Goal: Task Accomplishment & Management: Complete application form

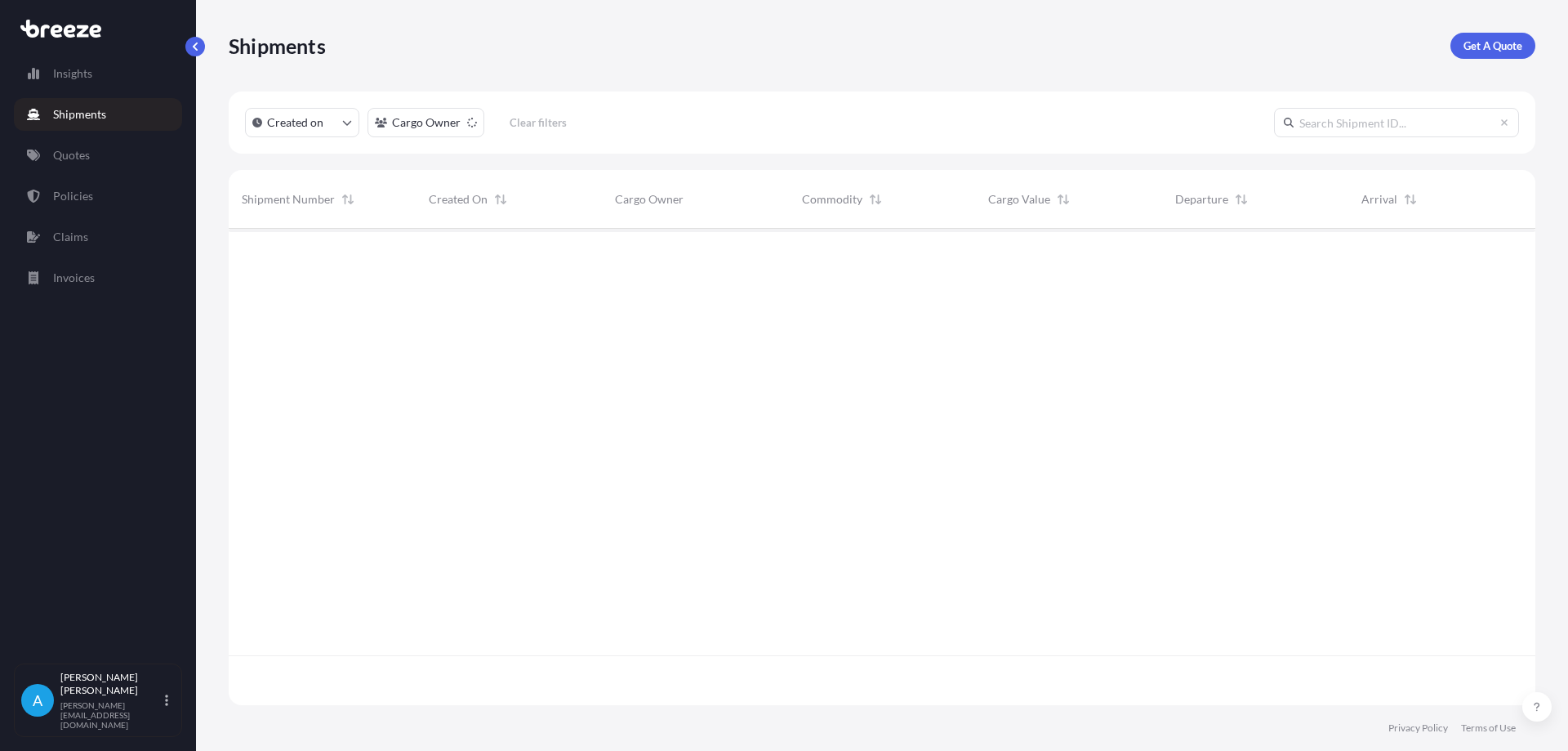
scroll to position [523, 1295]
click at [69, 151] on p "Quotes" at bounding box center [71, 155] width 36 height 17
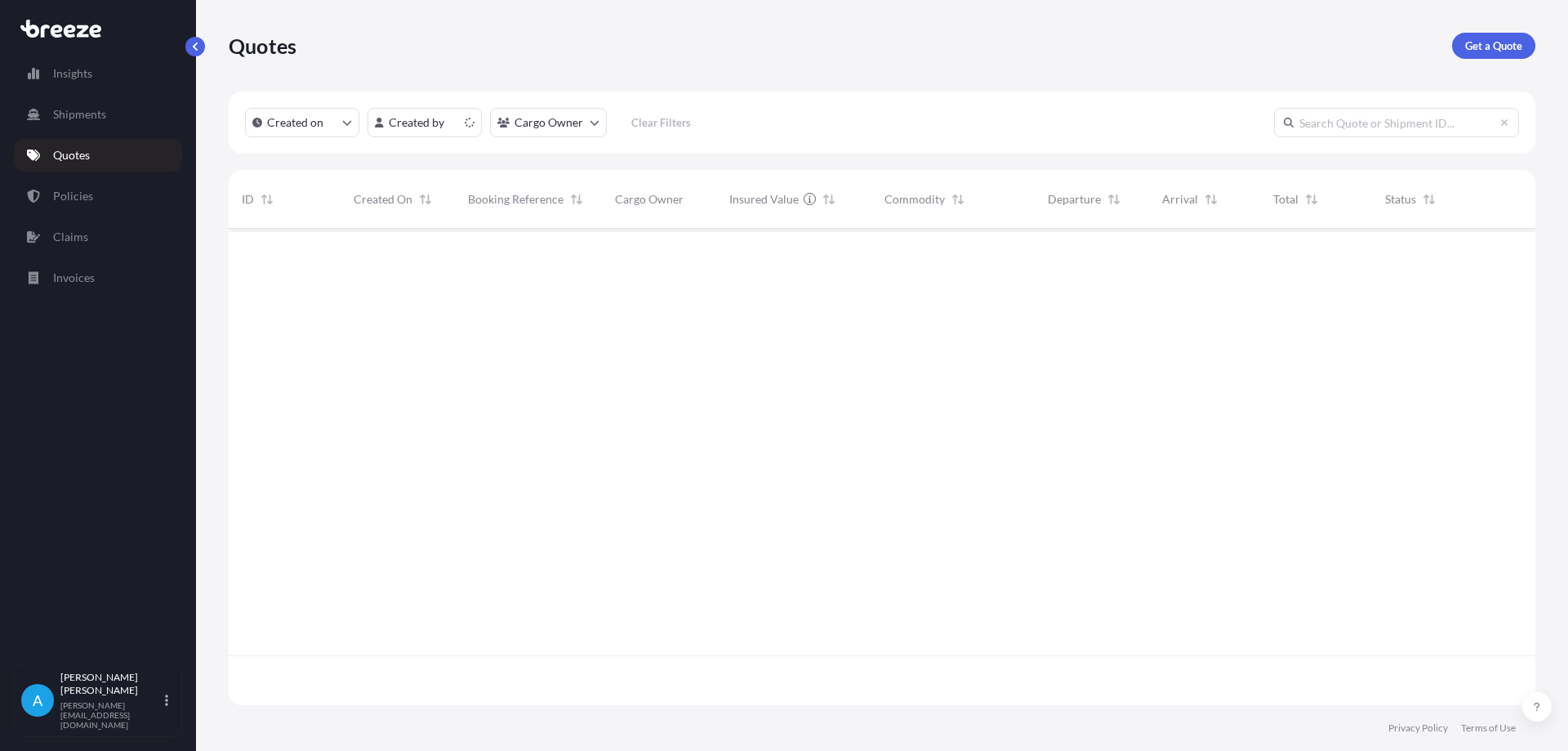
scroll to position [473, 1295]
click at [1505, 258] on button "button" at bounding box center [1510, 256] width 27 height 27
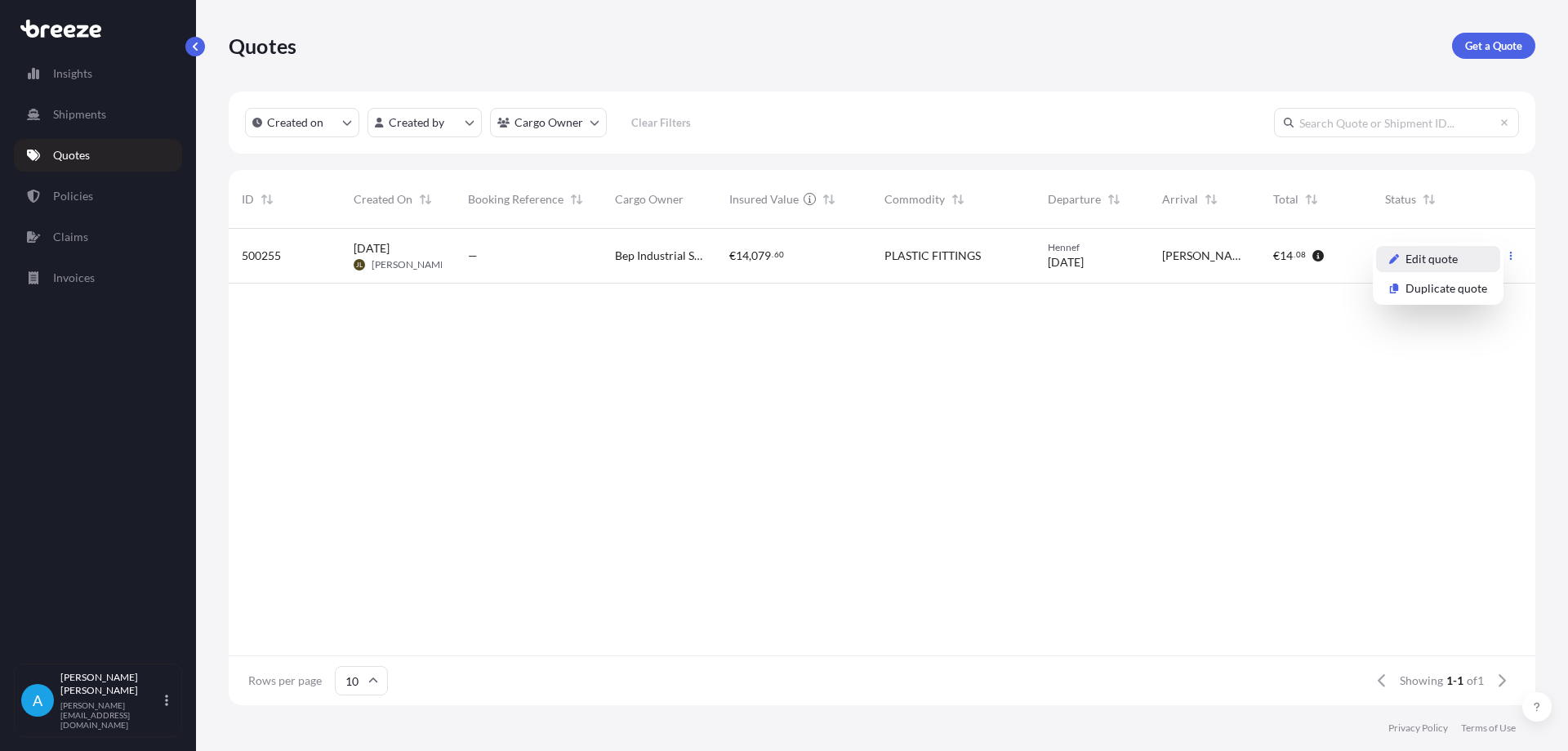
click at [1438, 266] on p "Edit quote" at bounding box center [1431, 259] width 52 height 17
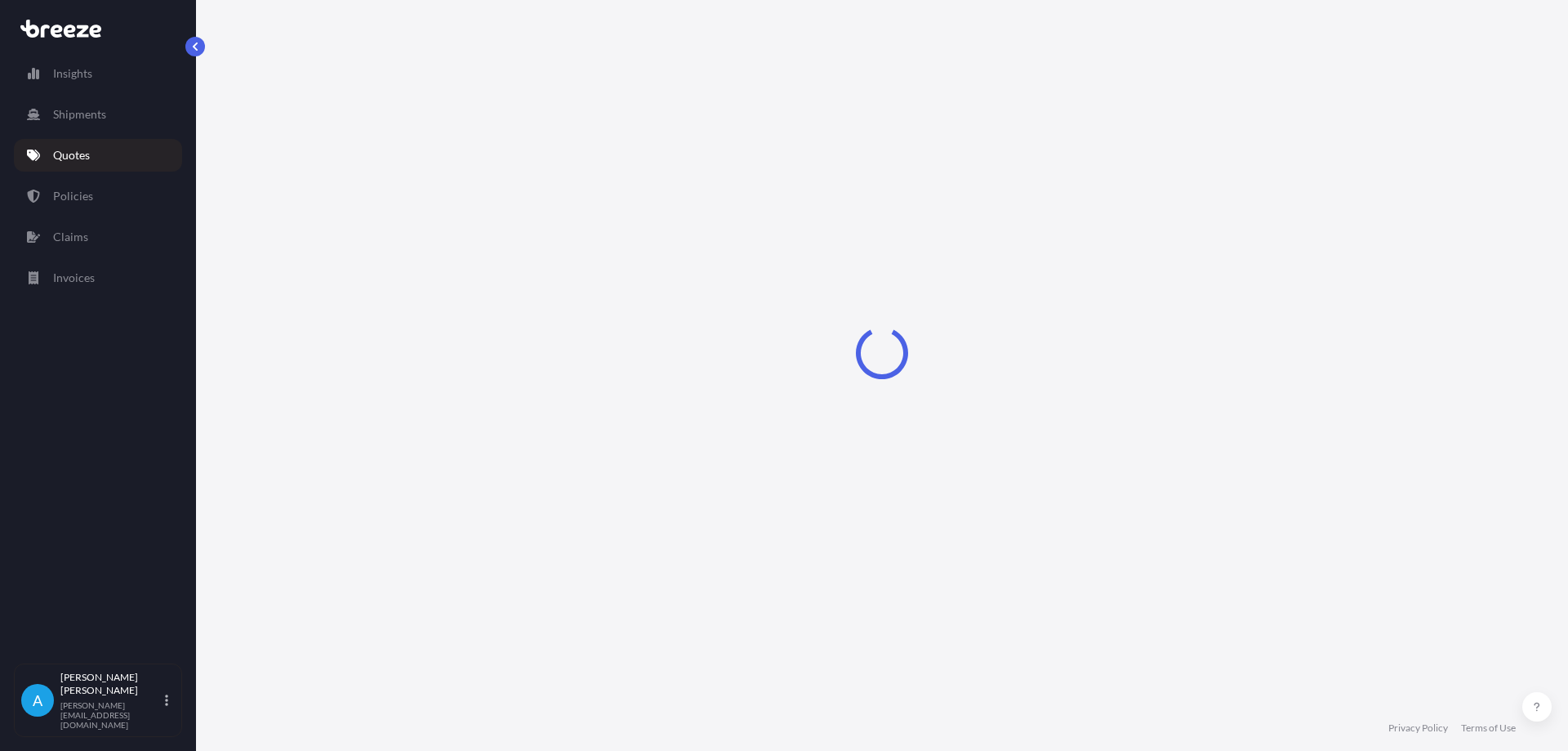
select select "Road"
select select "1"
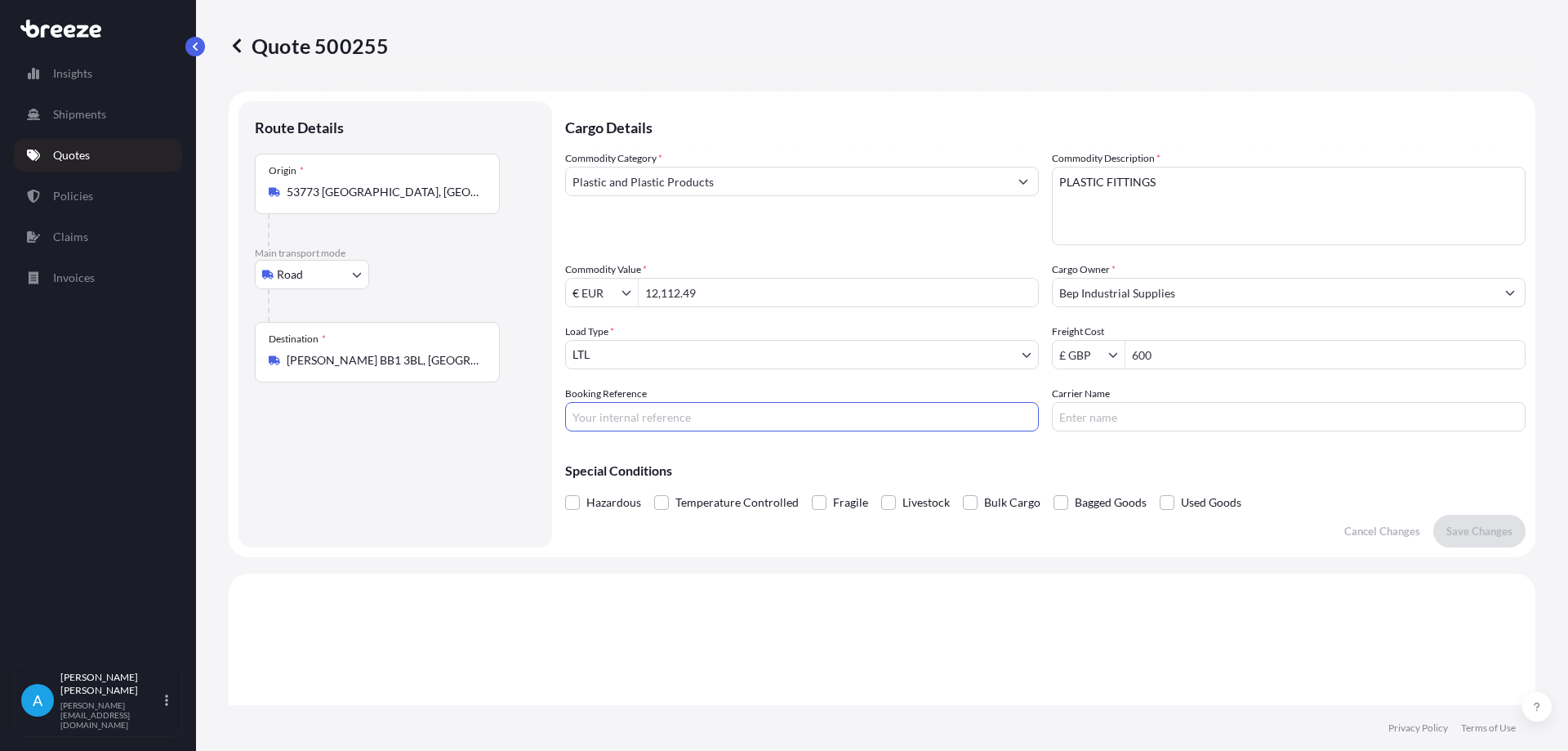
click at [661, 411] on input "Booking Reference" at bounding box center [801, 416] width 473 height 30
type input "B-RI251214"
click at [1476, 517] on button "Save Changes" at bounding box center [1479, 531] width 92 height 32
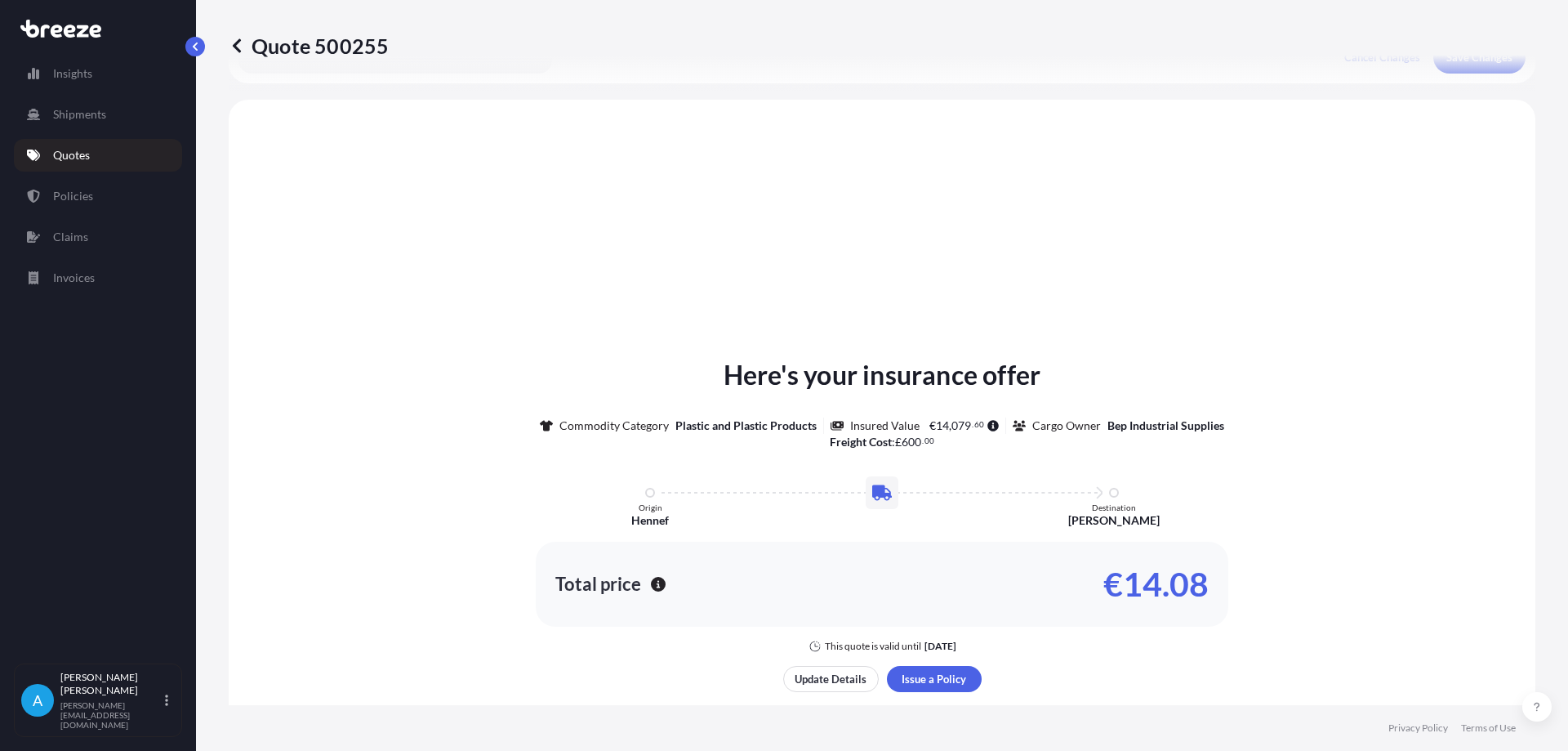
scroll to position [492, 0]
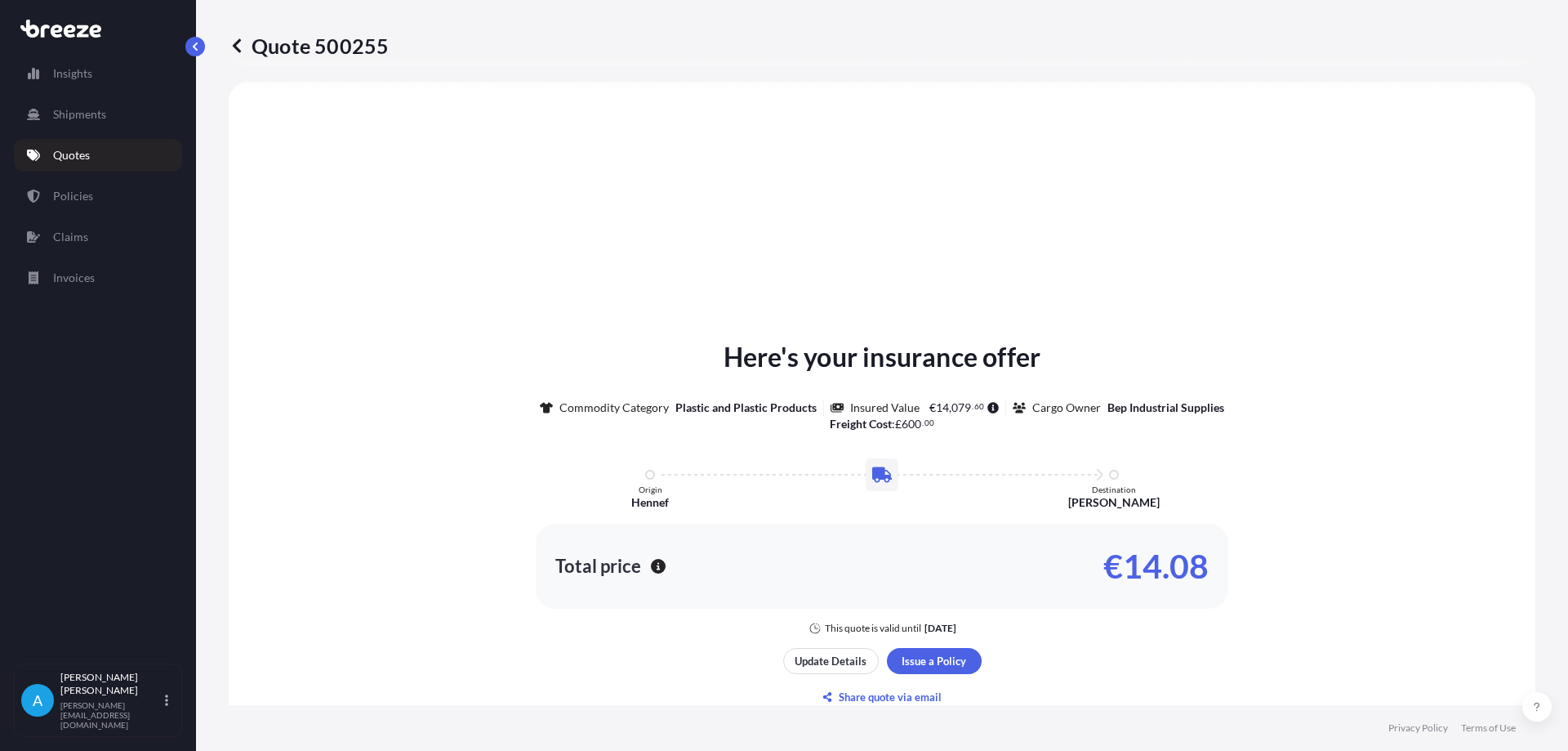
select select "Road"
select select "1"
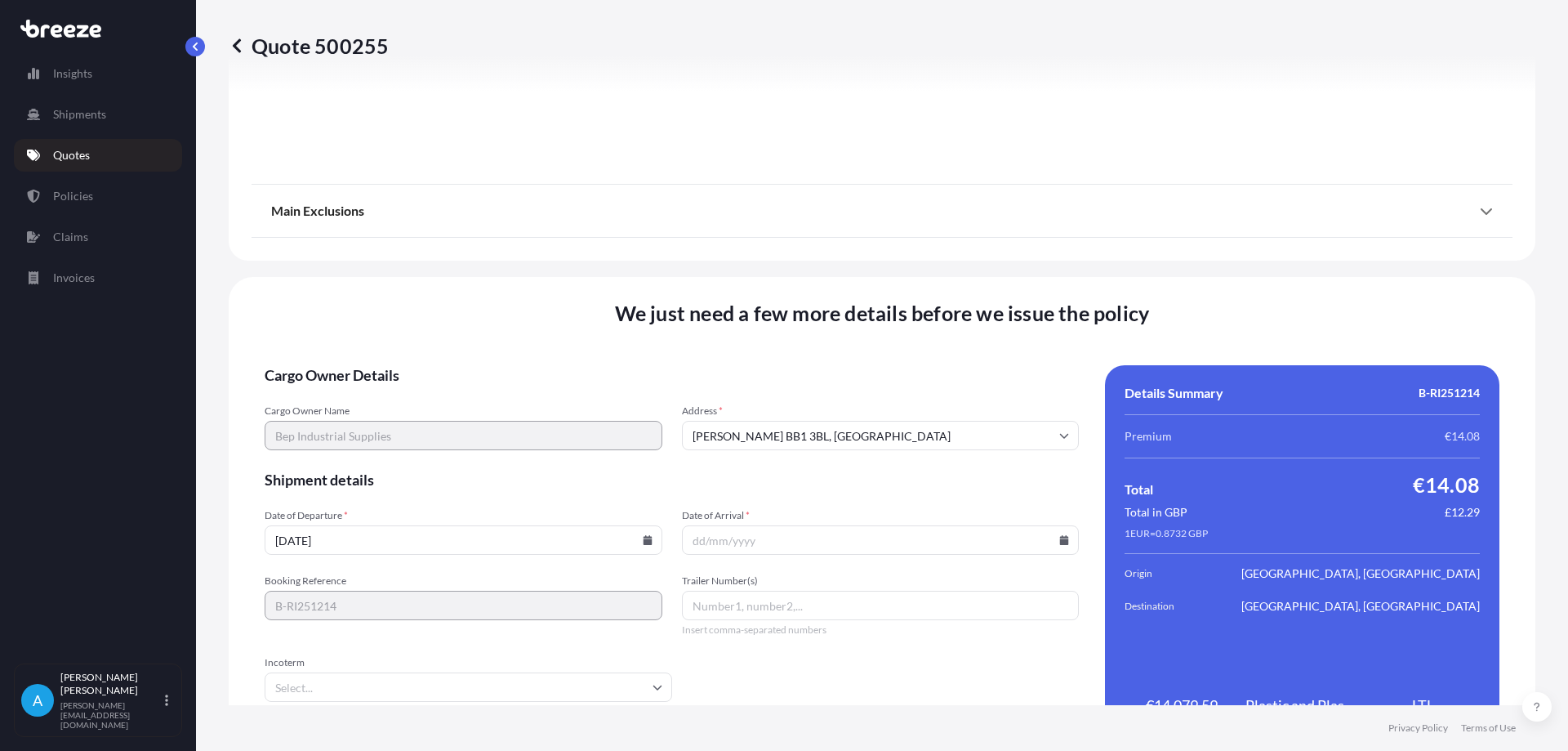
scroll to position [1843, 0]
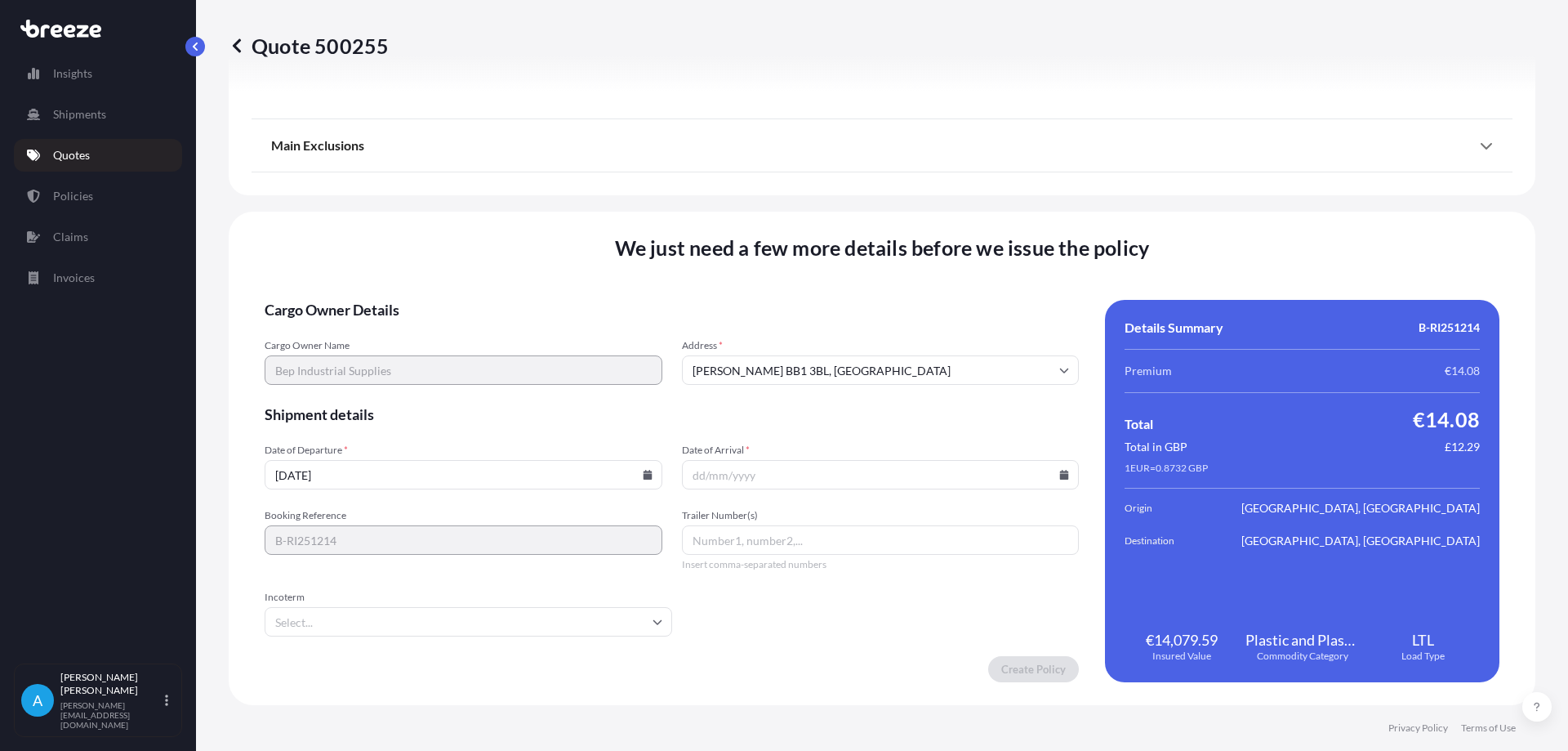
click at [467, 484] on input "[DATE]" at bounding box center [463, 474] width 397 height 30
click at [441, 474] on input "[DATE]" at bounding box center [463, 474] width 397 height 30
click at [642, 470] on icon at bounding box center [647, 474] width 10 height 10
click at [426, 390] on button "1" at bounding box center [423, 391] width 27 height 27
click at [645, 476] on icon at bounding box center [646, 474] width 9 height 10
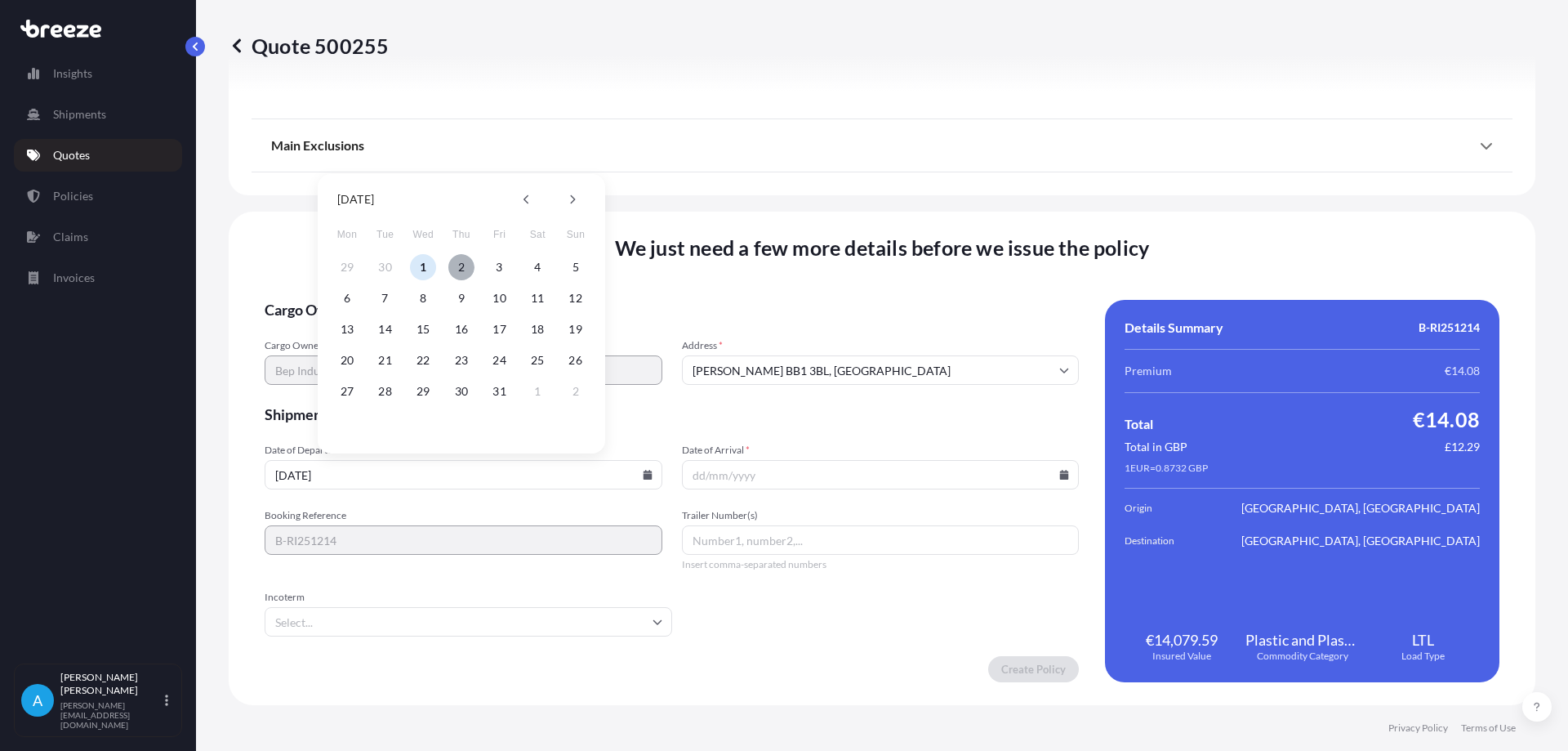
click at [462, 269] on button "2" at bounding box center [461, 267] width 27 height 27
type input "[DATE]"
click at [733, 480] on input "Date of Arrival *" at bounding box center [880, 474] width 397 height 30
click at [1049, 477] on input "Date of Arrival *" at bounding box center [880, 474] width 397 height 30
click at [1059, 473] on icon at bounding box center [1064, 474] width 10 height 10
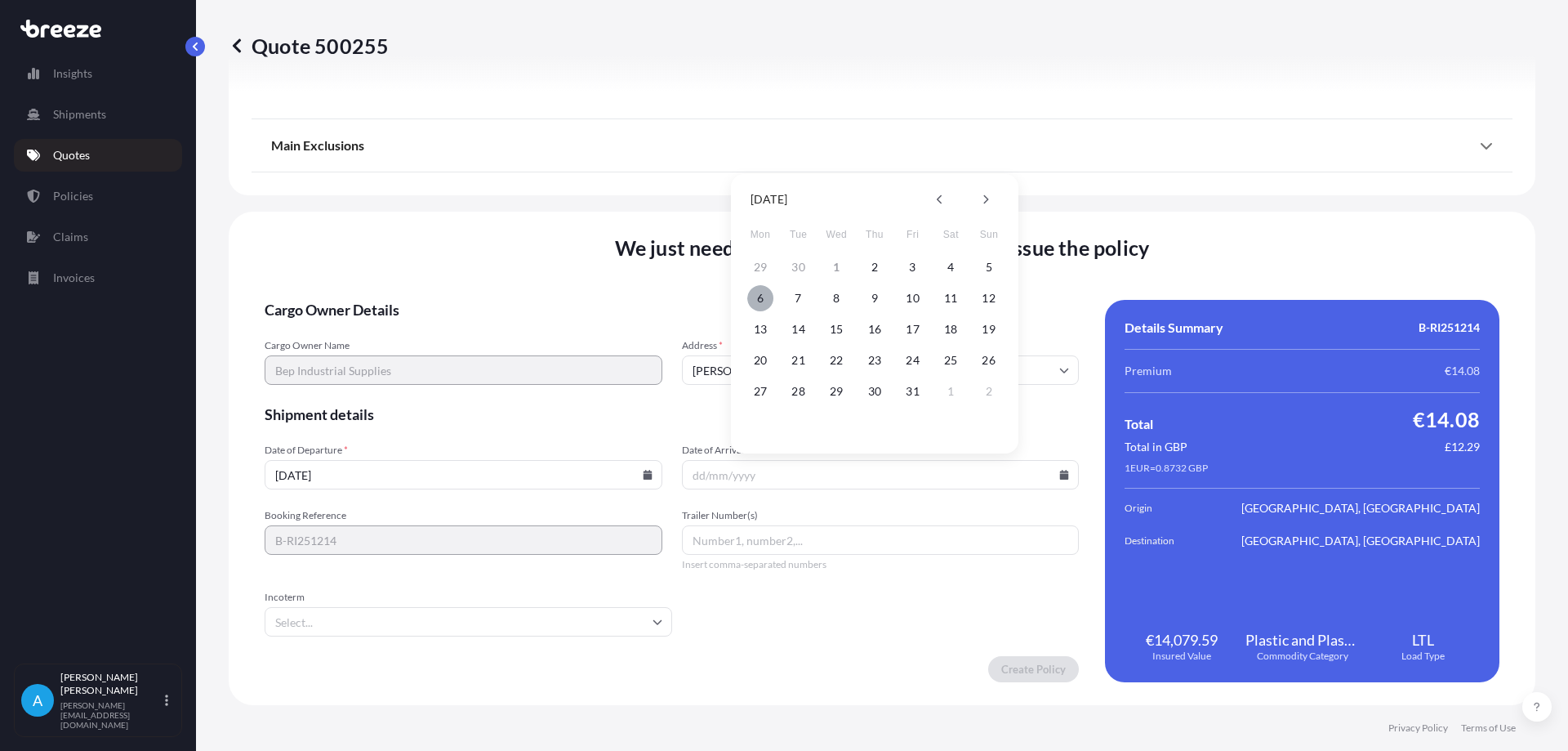
click at [762, 300] on button "6" at bounding box center [760, 298] width 27 height 27
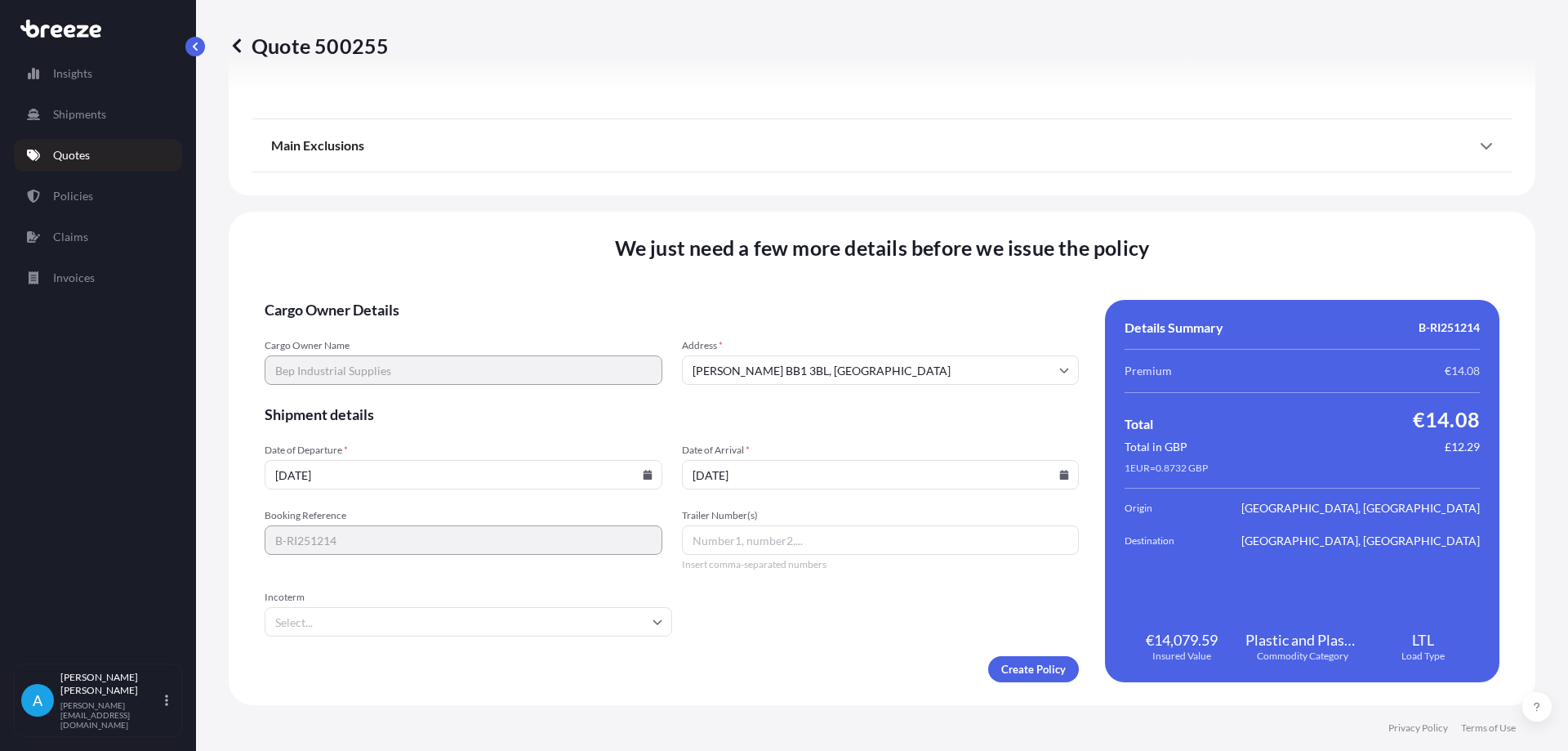
type input "[DATE]"
click at [741, 532] on input "Trailer Number(s)" at bounding box center [880, 540] width 397 height 30
type input "IS36BRZ"
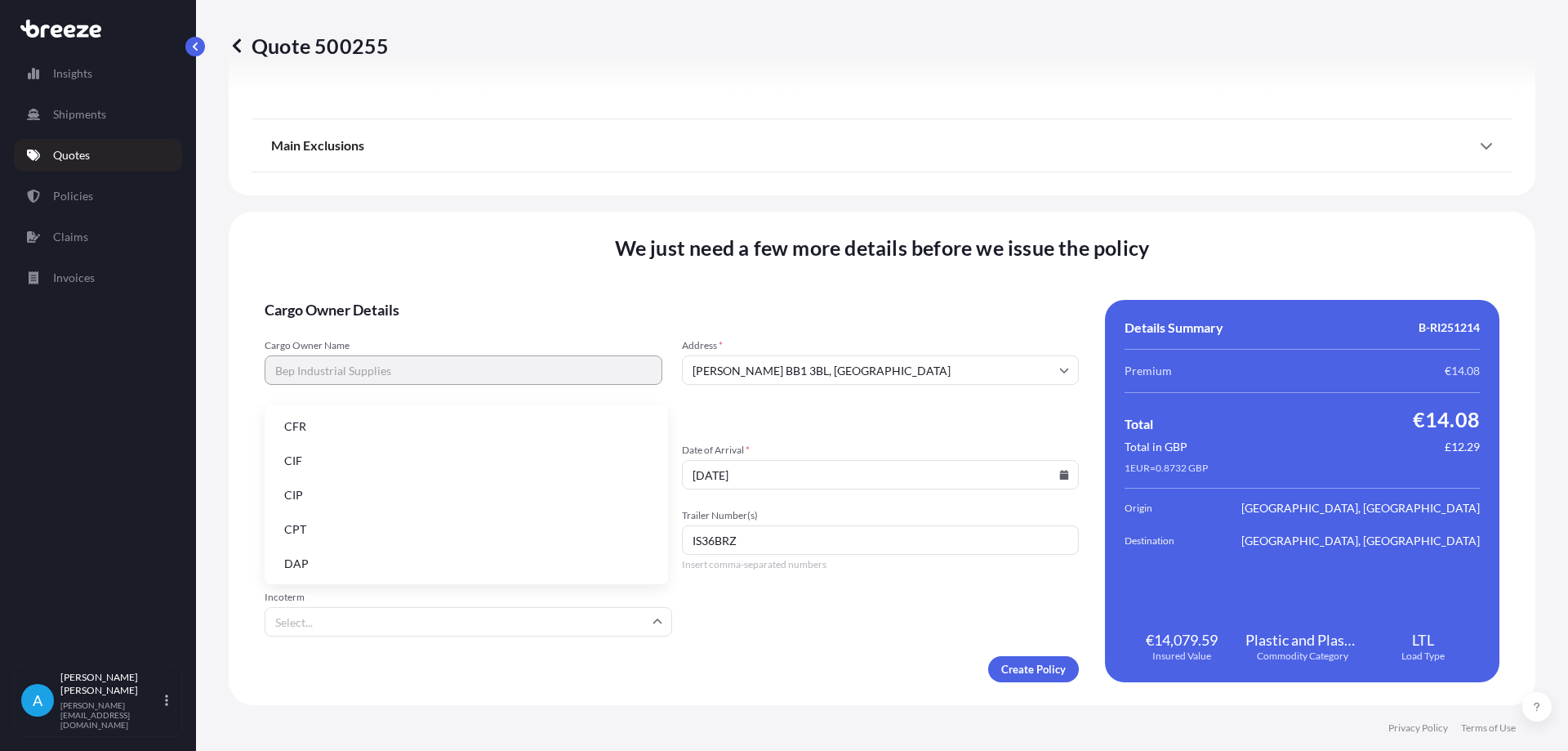
click at [655, 627] on input "Incoterm" at bounding box center [468, 622] width 407 height 30
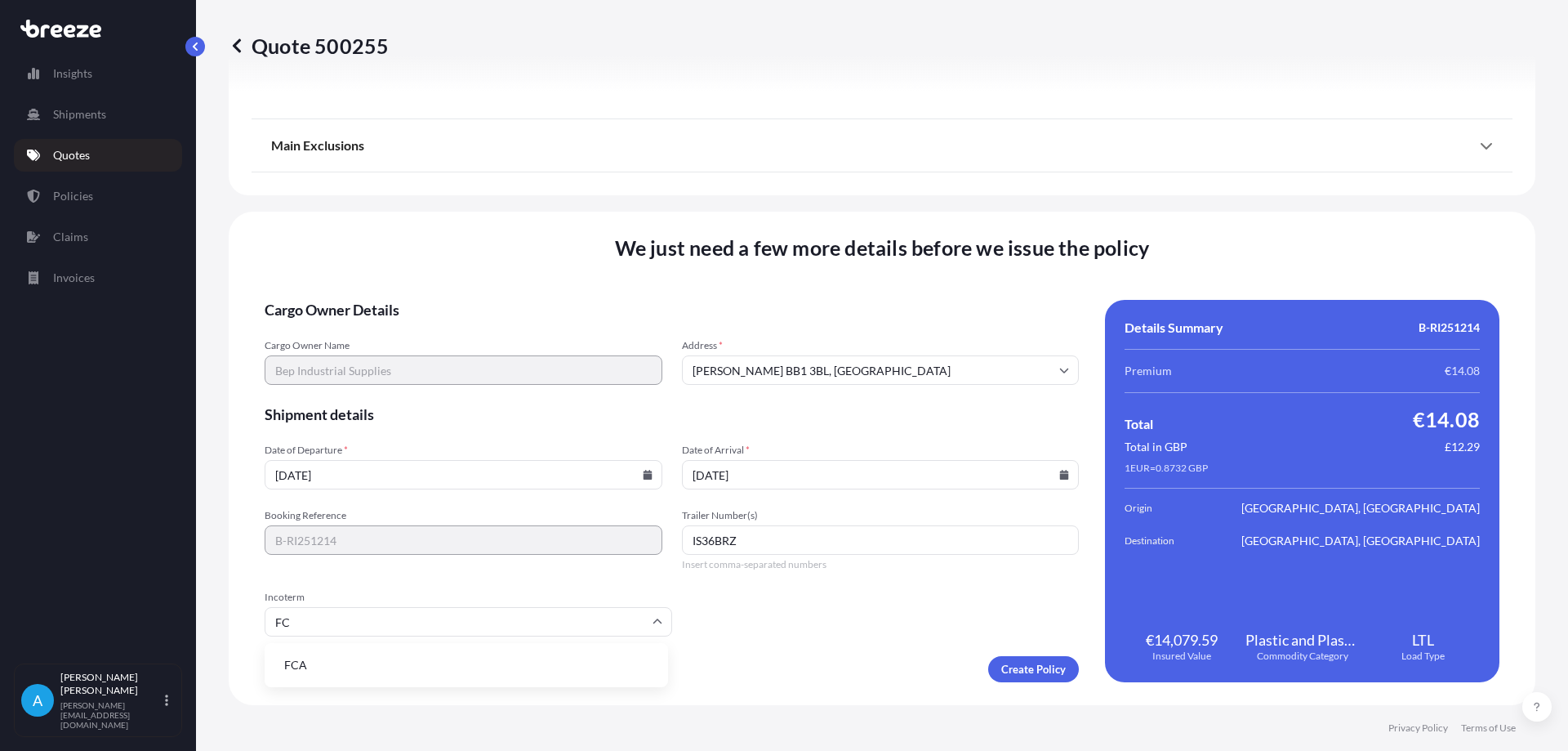
type input "FCA"
click at [605, 669] on li "FCA" at bounding box center [466, 665] width 391 height 31
click at [792, 676] on div "Create Policy" at bounding box center [672, 669] width 814 height 27
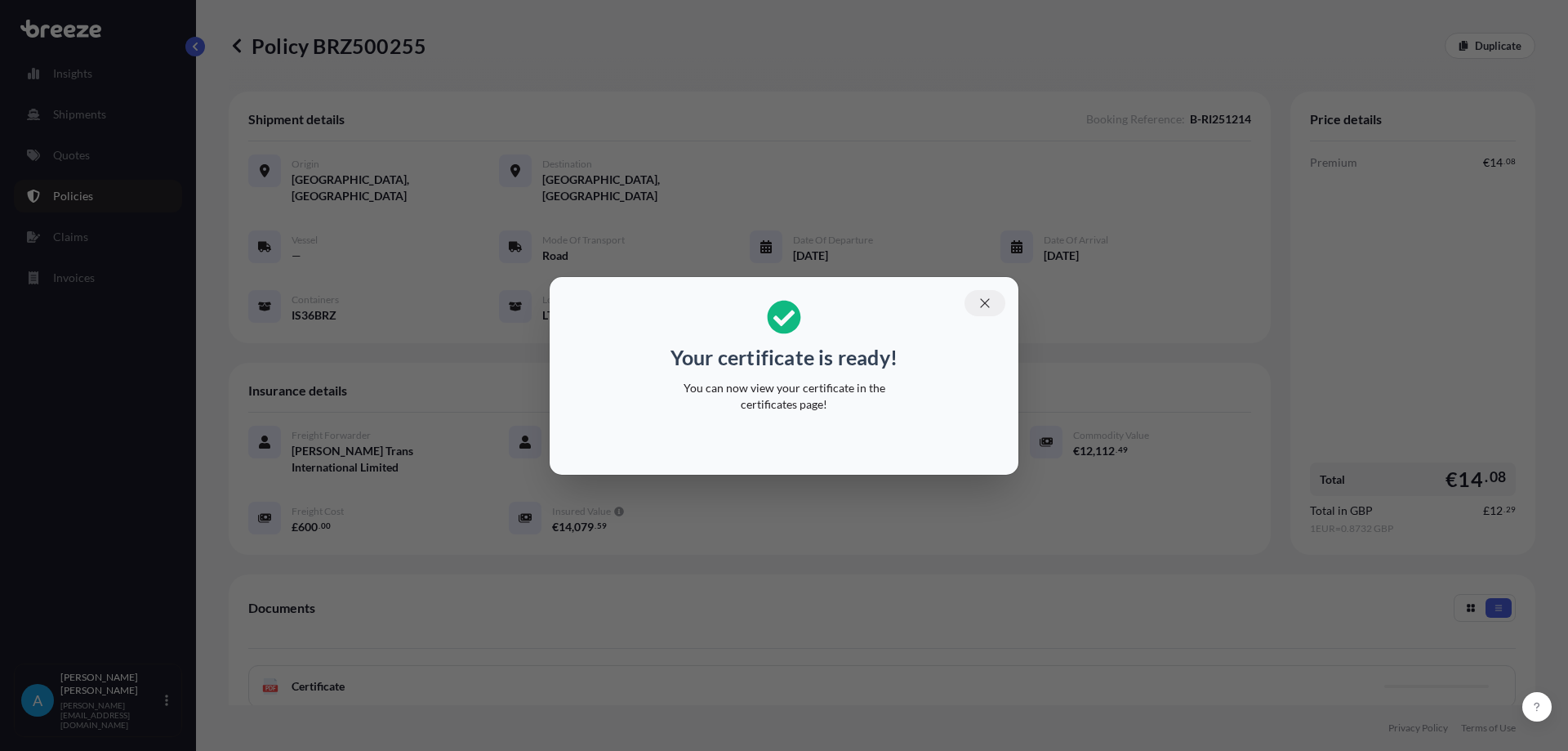
click at [980, 305] on icon "button" at bounding box center [985, 302] width 15 height 15
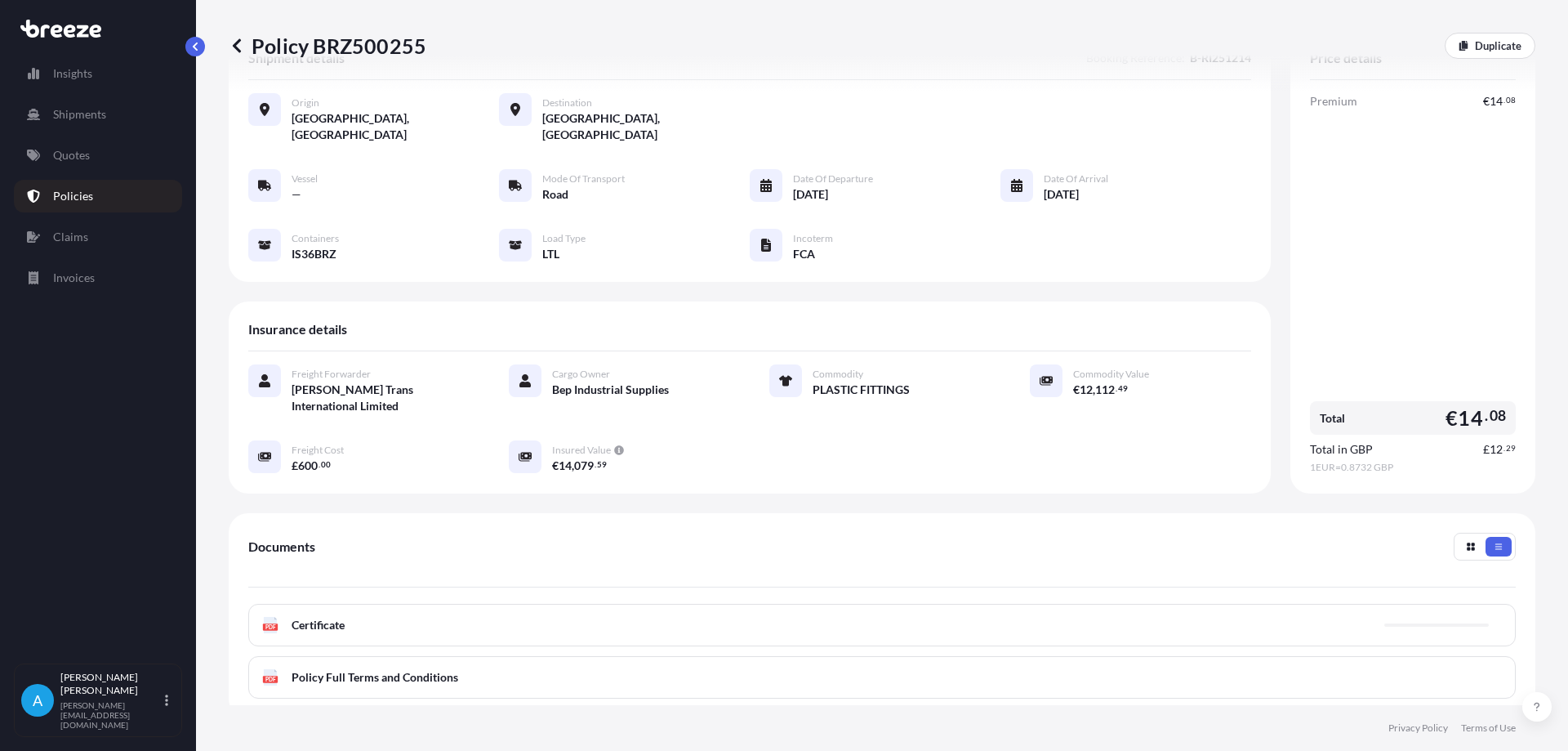
scroll to position [163, 0]
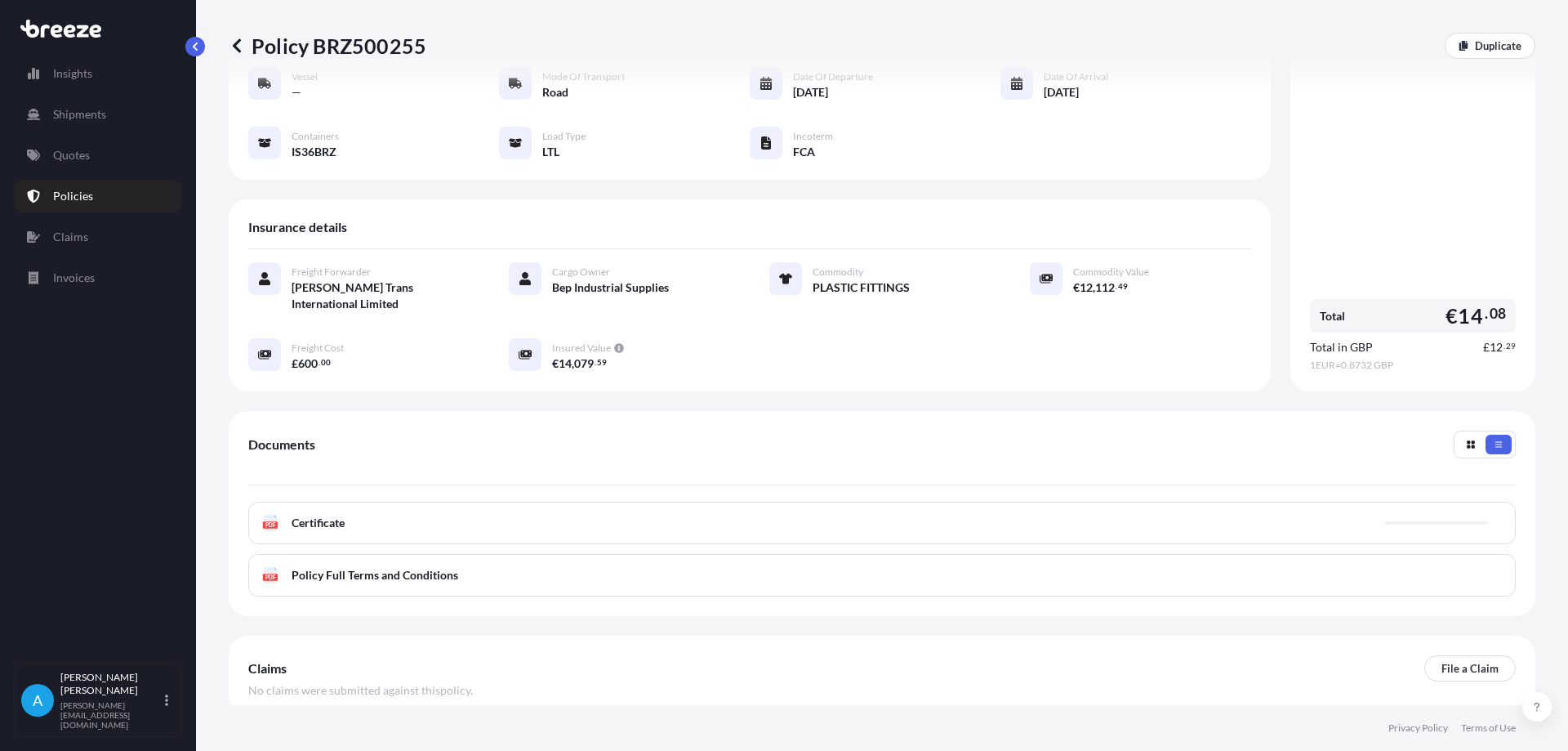
click at [690, 518] on div "PDF Certificate PDF Policy Full Terms and Conditions" at bounding box center [881, 549] width 1267 height 94
click at [681, 502] on link "PDF Certificate [DATE]" at bounding box center [881, 523] width 1267 height 42
click at [125, 715] on div "[PERSON_NAME] [PERSON_NAME][EMAIL_ADDRESS][DOMAIN_NAME]" at bounding box center [117, 701] width 114 height 59
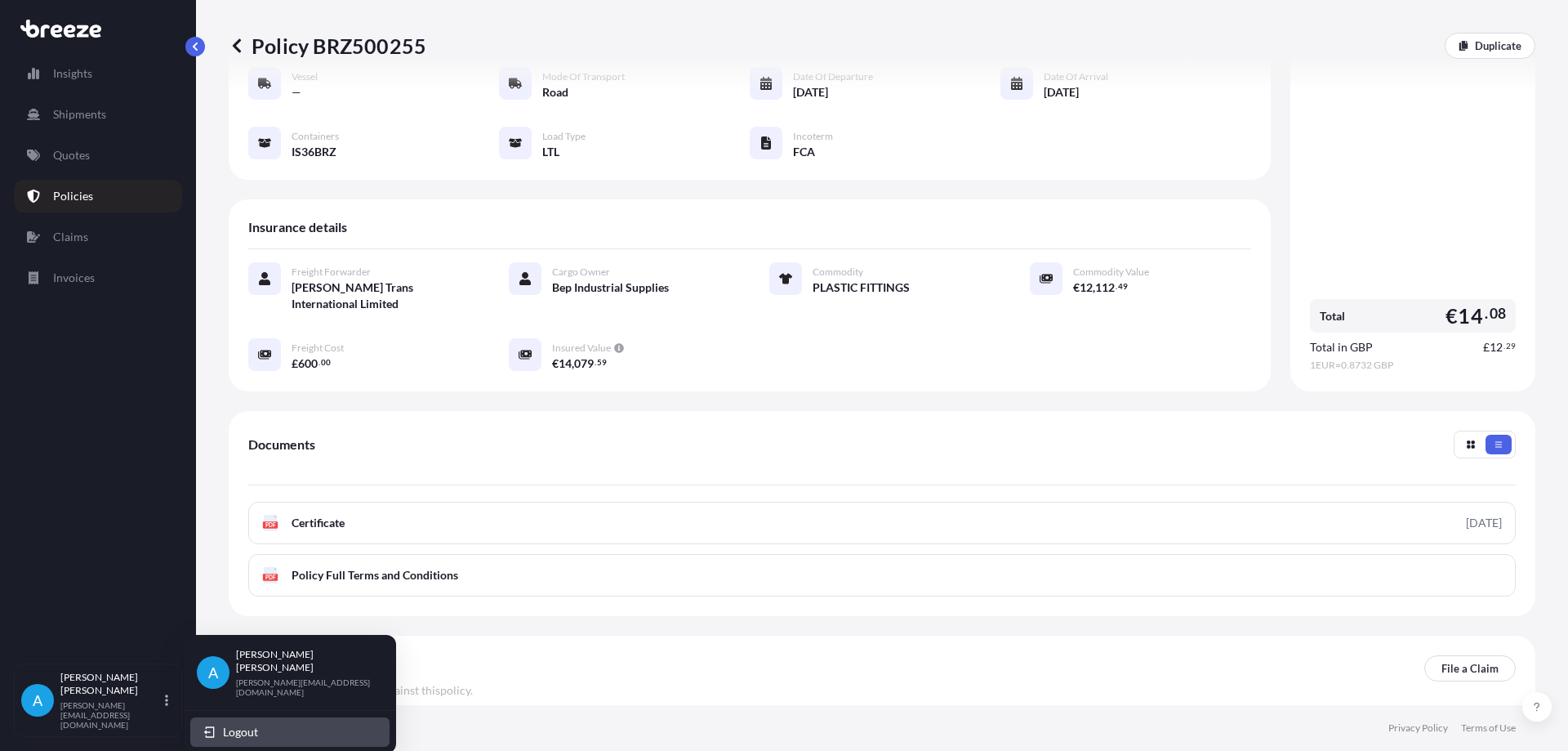
click at [252, 723] on span "Logout" at bounding box center [241, 731] width 35 height 17
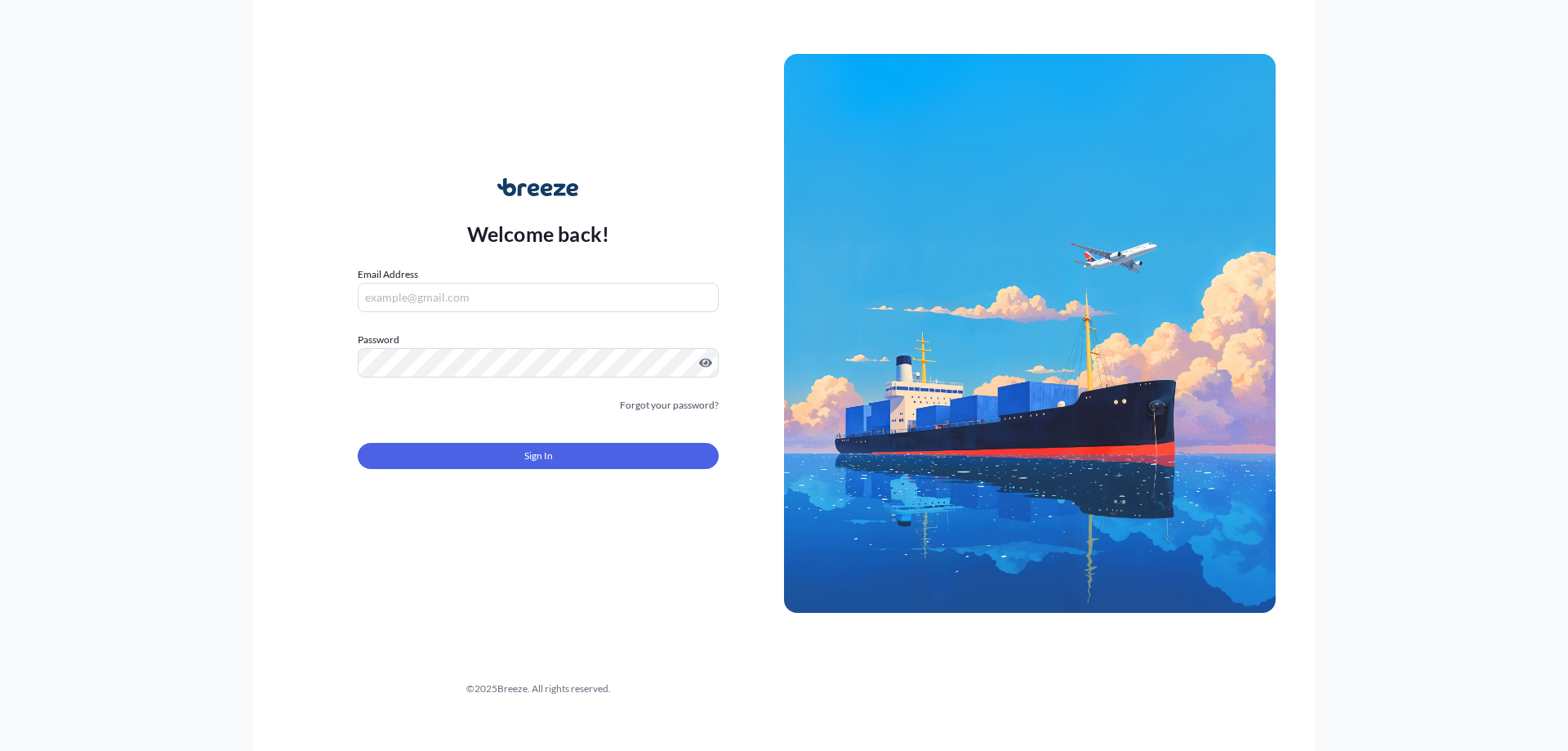
type input "[PERSON_NAME][EMAIL_ADDRESS][DOMAIN_NAME]"
